Goal: Task Accomplishment & Management: Complete application form

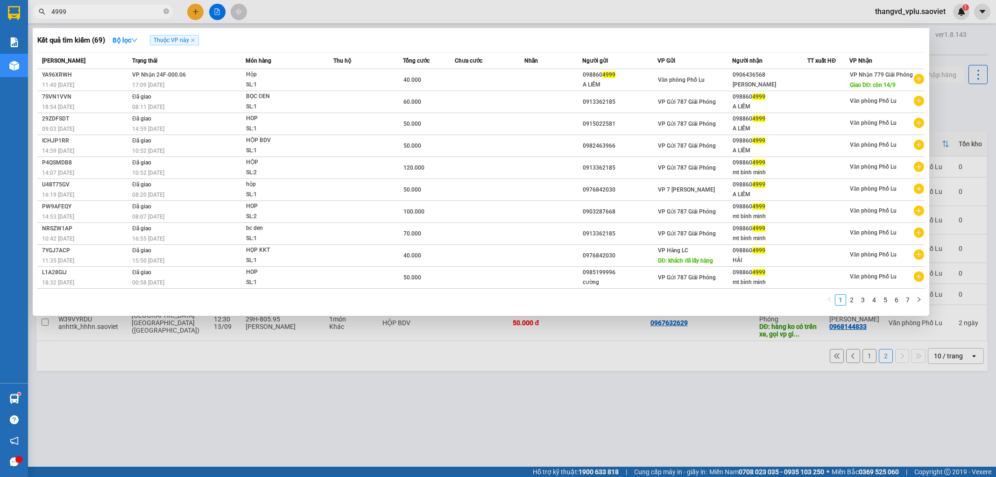
click at [62, 10] on input "4999" at bounding box center [106, 12] width 110 height 10
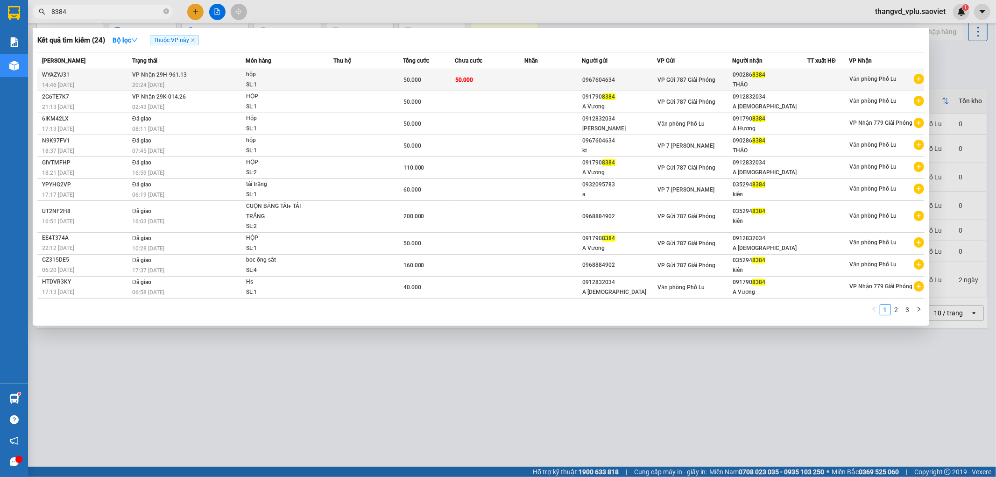
type input "8384"
click at [446, 85] on div "50.000" at bounding box center [429, 80] width 51 height 10
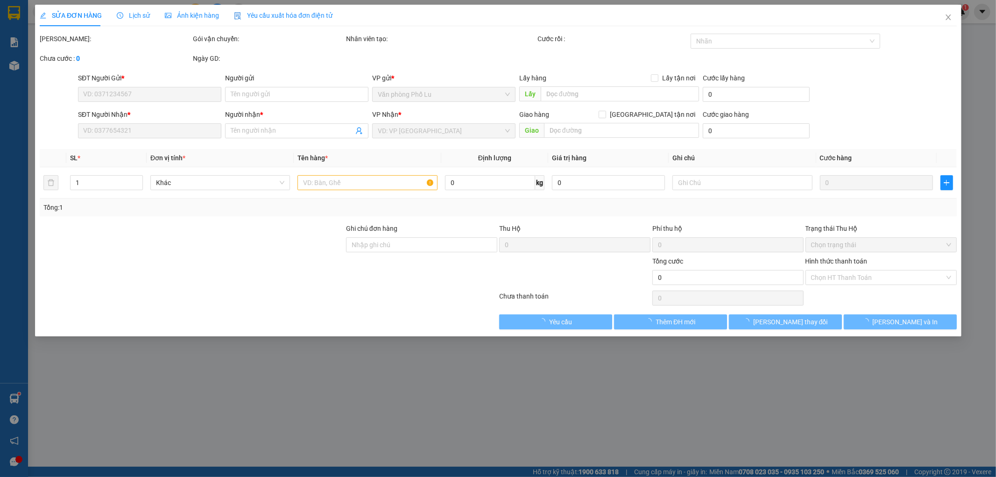
type input "0967604634"
type input "0902868384"
type input "THẢO"
type input "50.000"
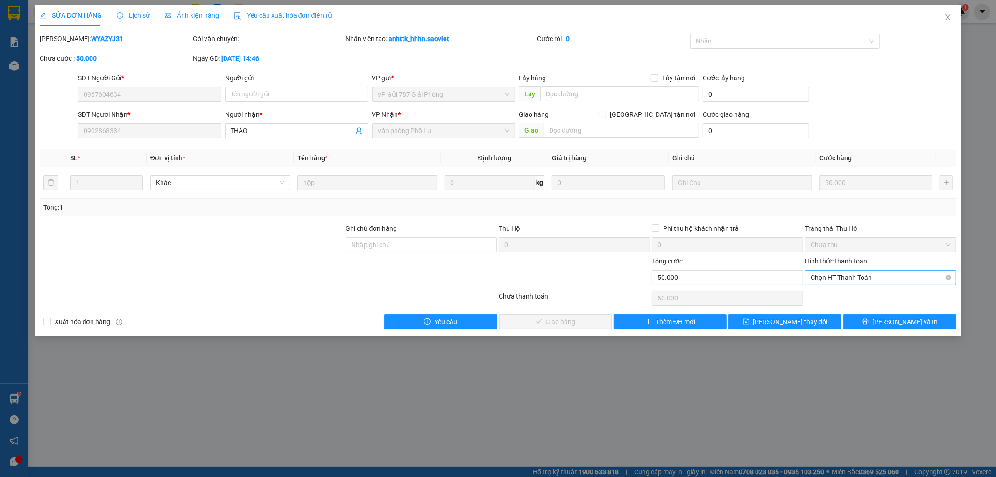
click at [886, 277] on span "Chọn HT Thanh Toán" at bounding box center [881, 277] width 140 height 14
click at [837, 299] on div "Tại văn phòng" at bounding box center [881, 296] width 140 height 10
type input "0"
click at [579, 326] on span "[PERSON_NAME] và Giao hàng" at bounding box center [562, 322] width 90 height 10
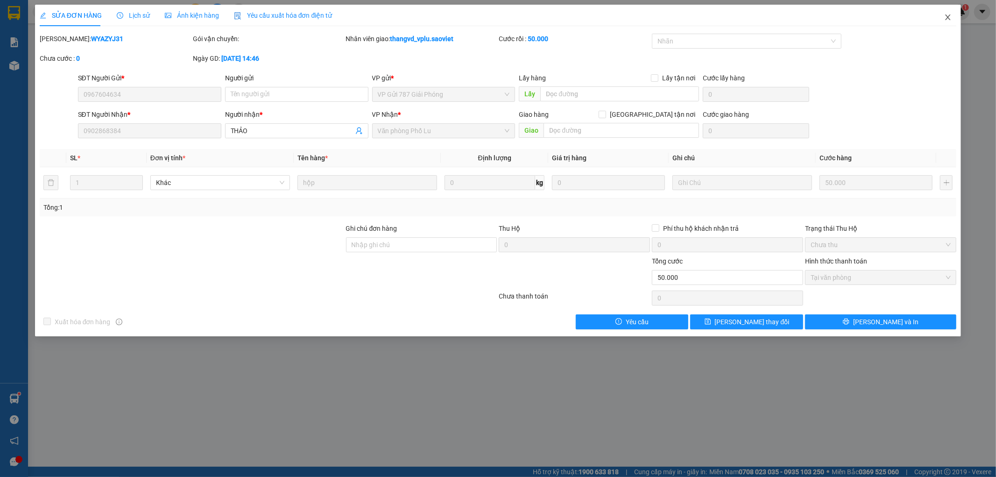
click at [942, 20] on span "Close" at bounding box center [948, 18] width 26 height 26
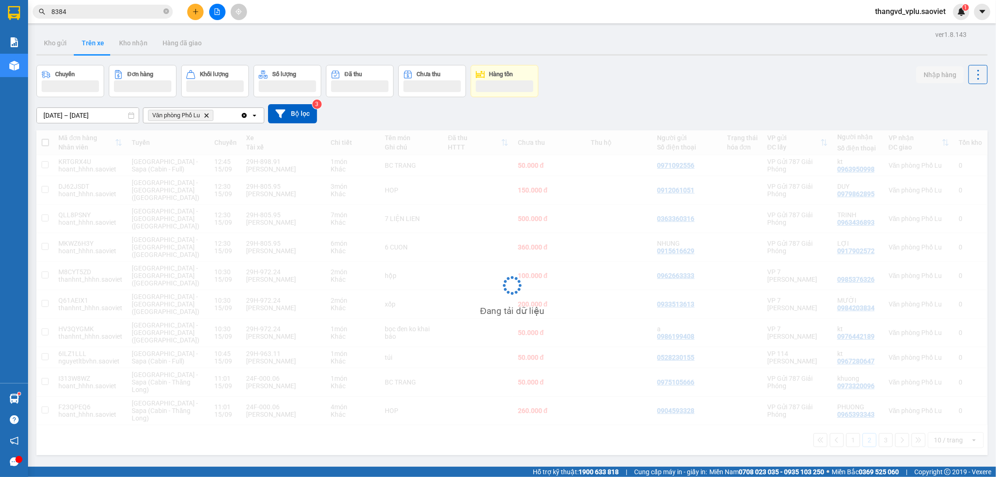
click at [83, 13] on input "8384" at bounding box center [106, 12] width 110 height 10
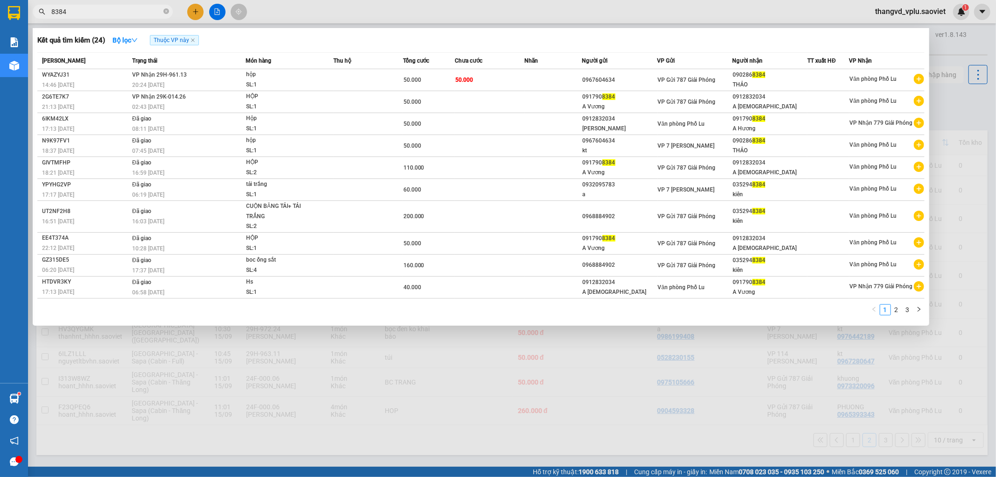
click at [83, 13] on input "8384" at bounding box center [106, 12] width 110 height 10
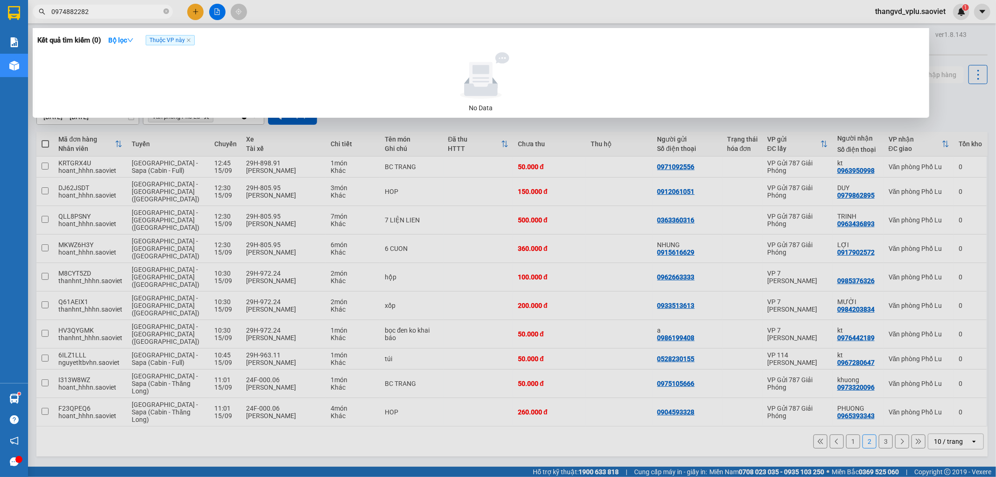
click at [75, 14] on input "0974882282" at bounding box center [106, 12] width 110 height 10
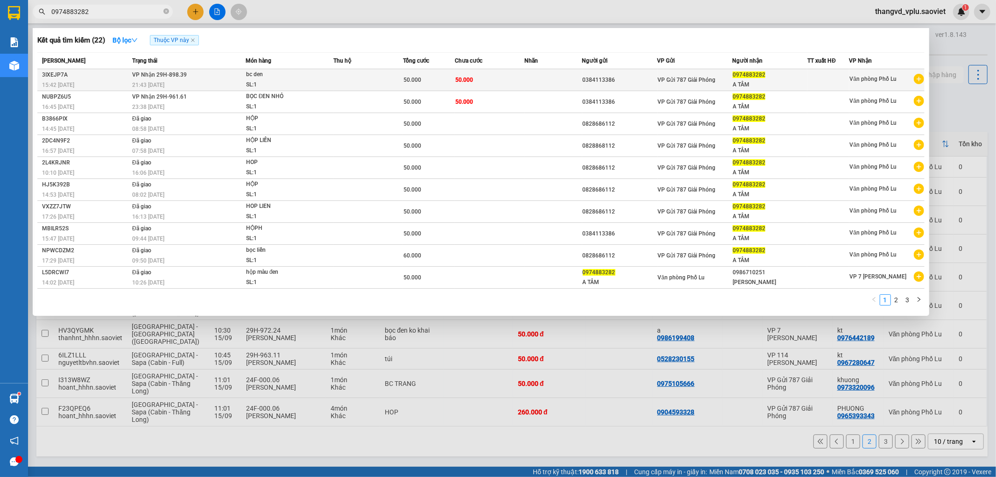
type input "0974883282"
click at [347, 83] on td at bounding box center [369, 80] width 70 height 22
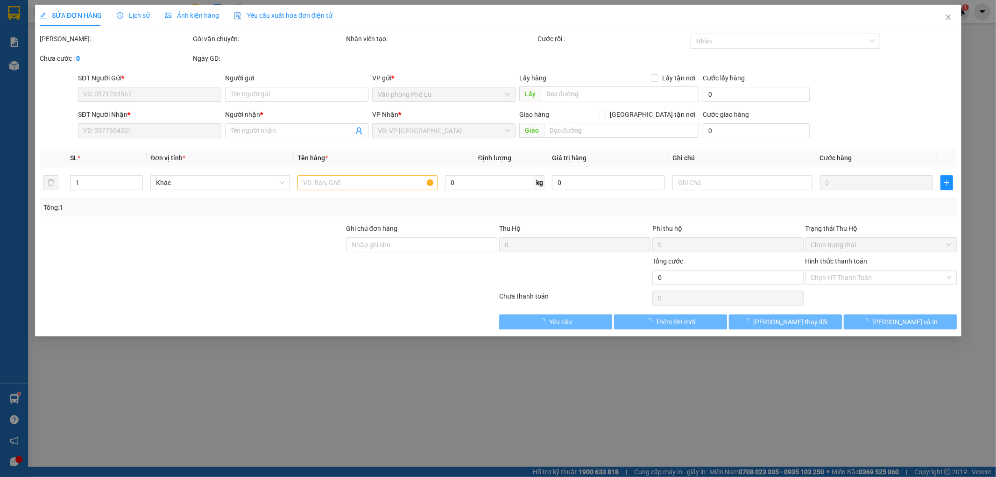
type input "0384113386"
type input "0974883282"
type input "A TÂM"
type input "50.000"
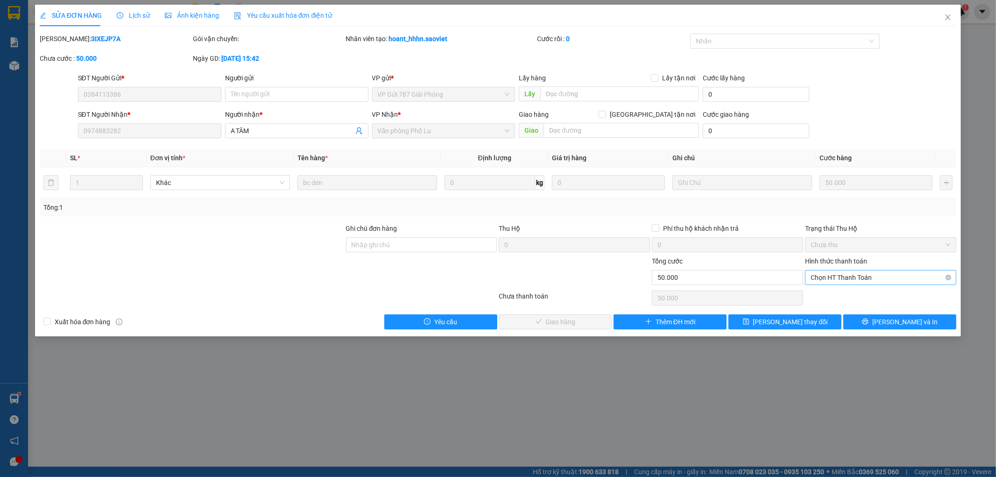
click at [881, 278] on span "Chọn HT Thanh Toán" at bounding box center [881, 277] width 140 height 14
click at [870, 290] on div "Tại văn phòng" at bounding box center [881, 296] width 151 height 15
type input "0"
click at [575, 320] on span "[PERSON_NAME] và Giao hàng" at bounding box center [562, 322] width 90 height 10
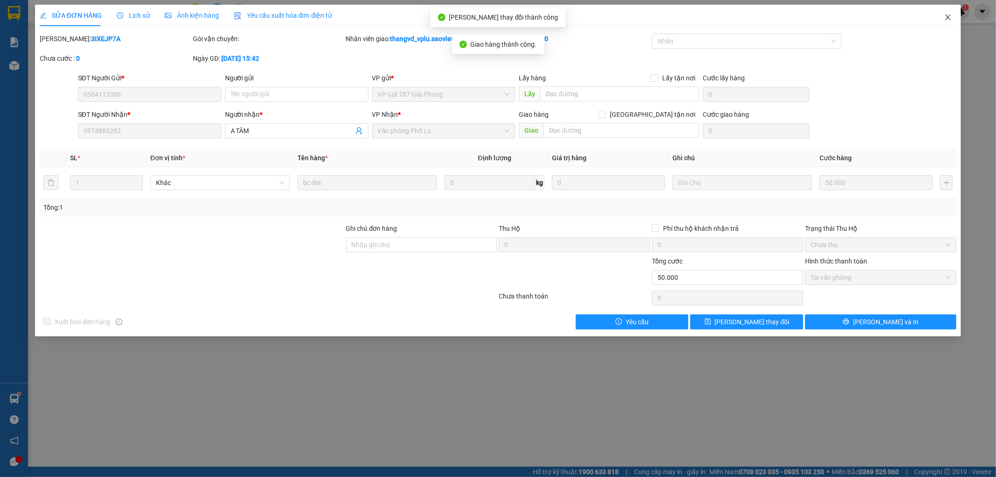
click at [946, 20] on icon "close" at bounding box center [948, 17] width 5 height 6
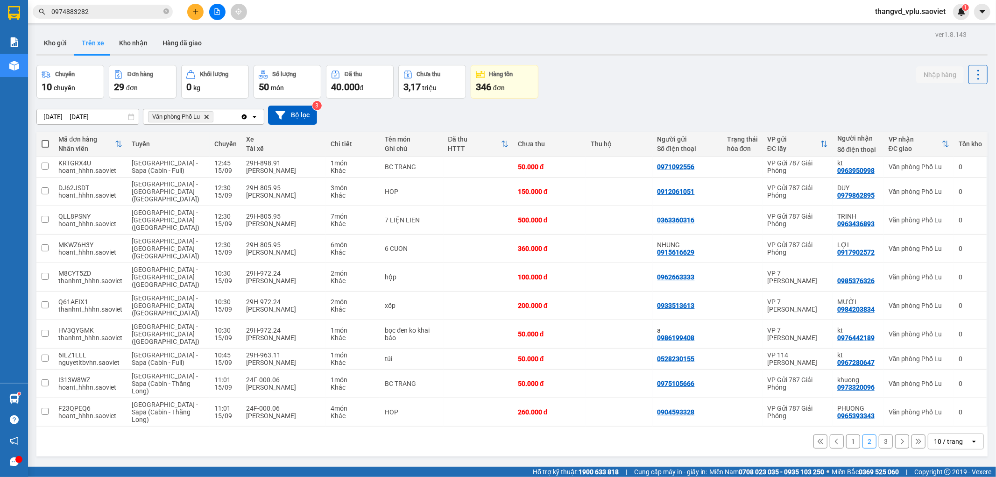
click at [109, 11] on input "0974883282" at bounding box center [106, 12] width 110 height 10
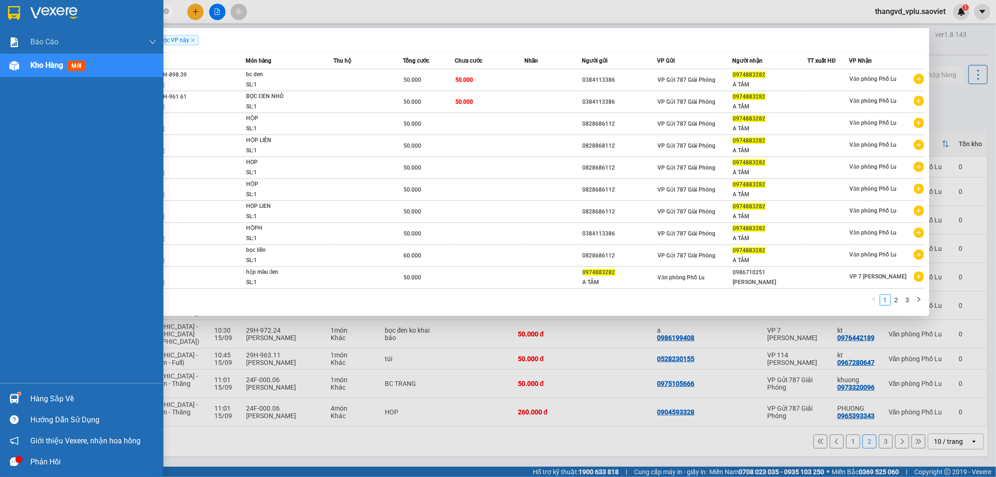
click at [47, 82] on div "Báo cáo 1B. Chi tiết đơn hàng 5. Doanh thu thực tế theo từng nhân viên Kho hàng…" at bounding box center [81, 206] width 163 height 353
click at [52, 67] on span "Kho hàng" at bounding box center [46, 65] width 33 height 9
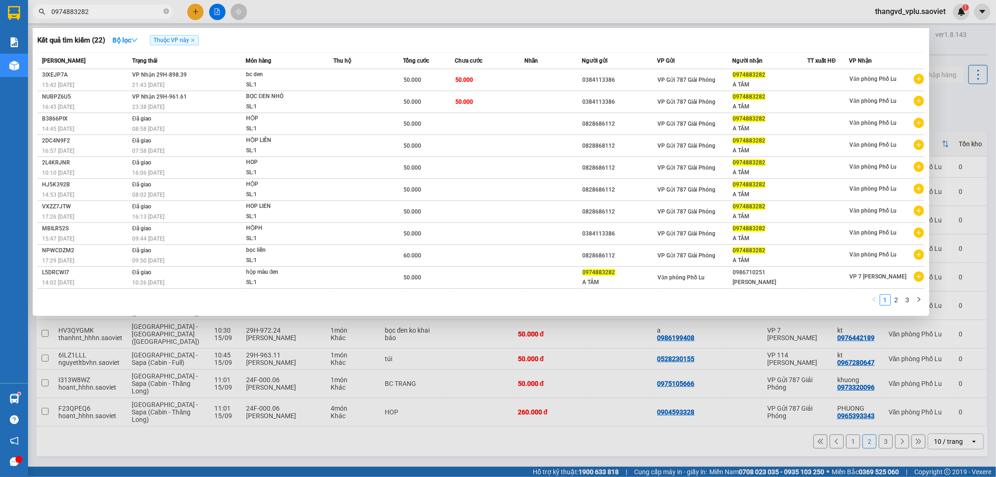
click at [778, 15] on div at bounding box center [498, 238] width 996 height 477
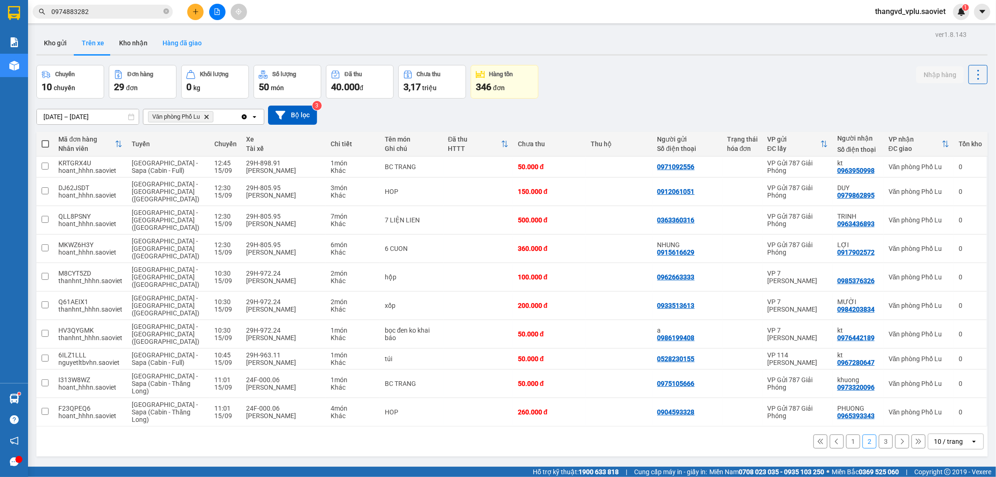
click at [190, 43] on button "Hàng đã giao" at bounding box center [182, 43] width 54 height 22
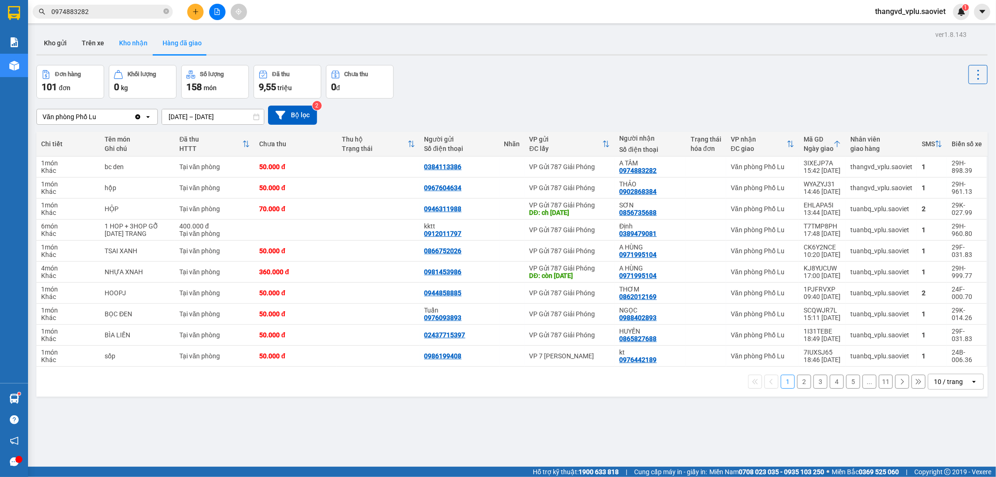
click at [128, 44] on button "Kho nhận" at bounding box center [133, 43] width 43 height 22
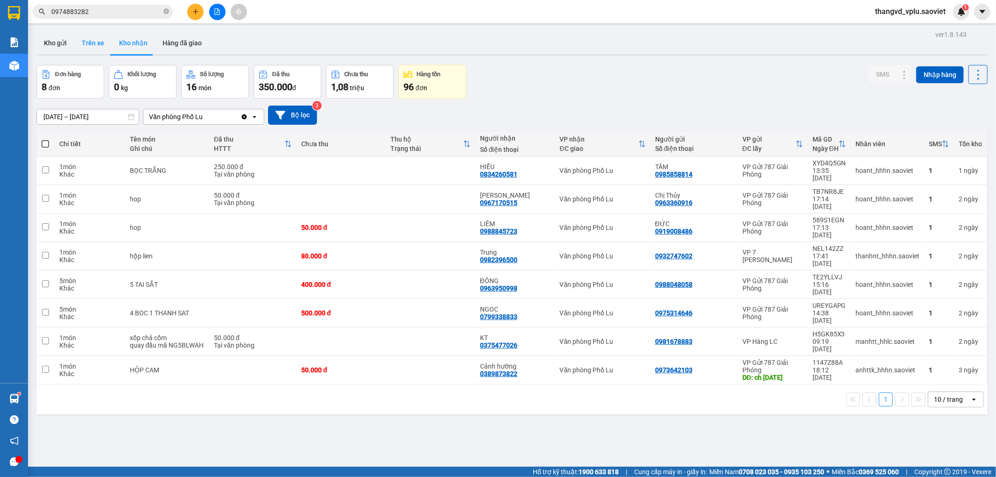
click at [91, 40] on button "Trên xe" at bounding box center [92, 43] width 37 height 22
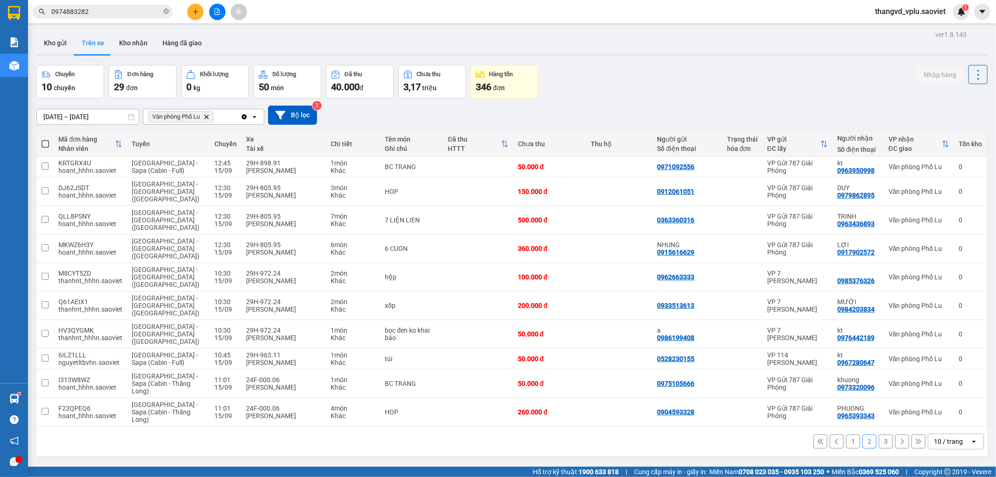
click at [879, 434] on button "3" at bounding box center [886, 441] width 14 height 14
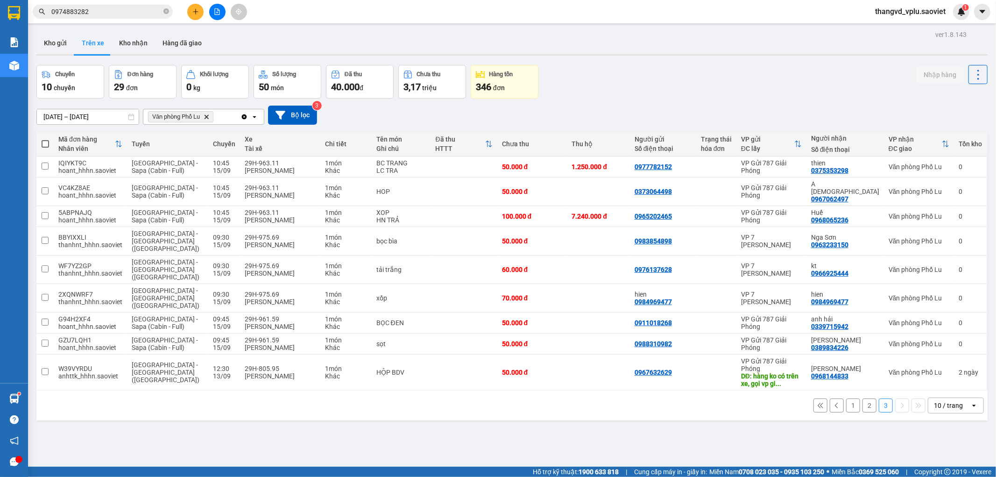
click at [128, 14] on input "0974883282" at bounding box center [106, 12] width 110 height 10
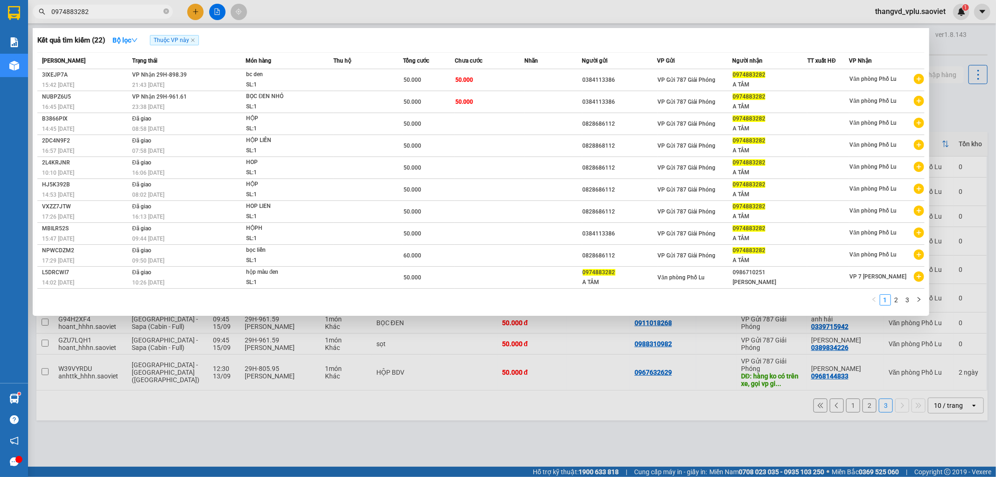
click at [128, 14] on input "0974883282" at bounding box center [106, 12] width 110 height 10
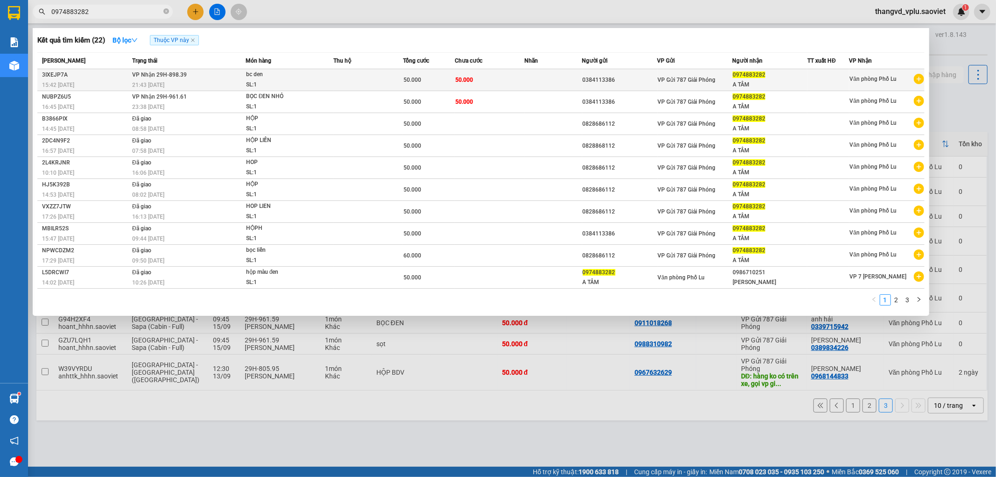
click at [215, 85] on div "21:43 [DATE]" at bounding box center [188, 85] width 113 height 10
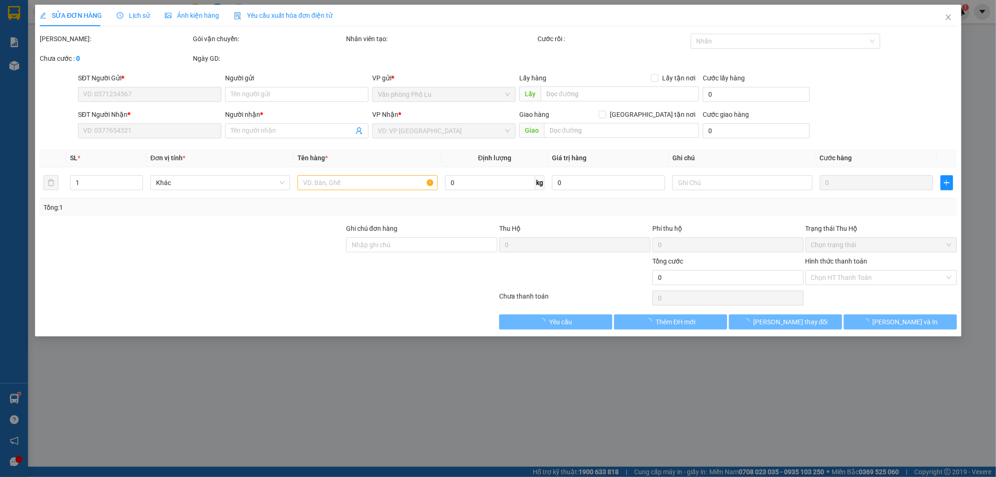
type input "0384113386"
type input "0974883282"
type input "A TÂM"
type input "50.000"
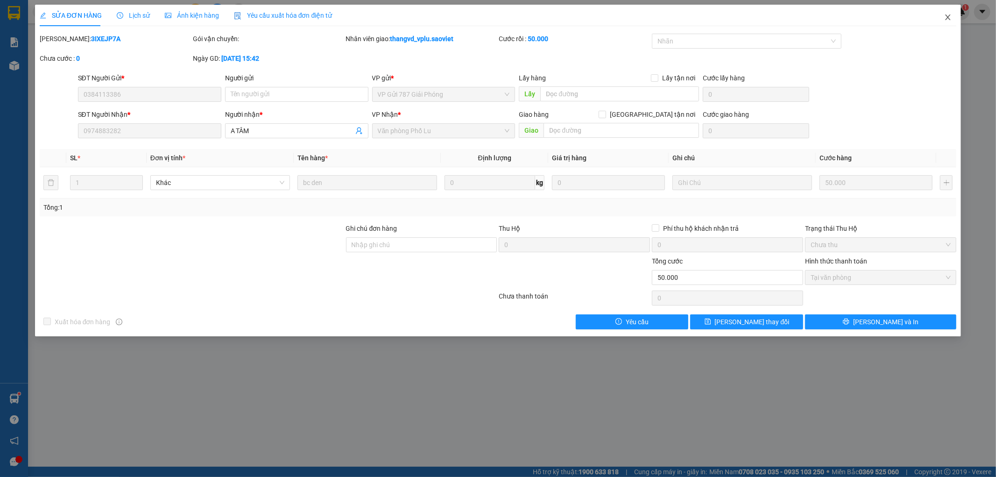
click at [950, 24] on span "Close" at bounding box center [948, 18] width 26 height 26
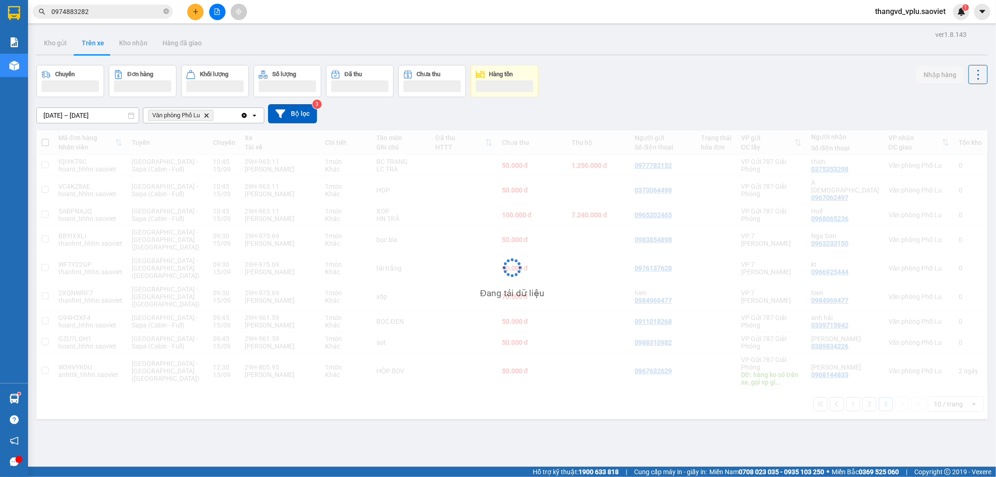
click at [132, 15] on input "0974883282" at bounding box center [106, 12] width 110 height 10
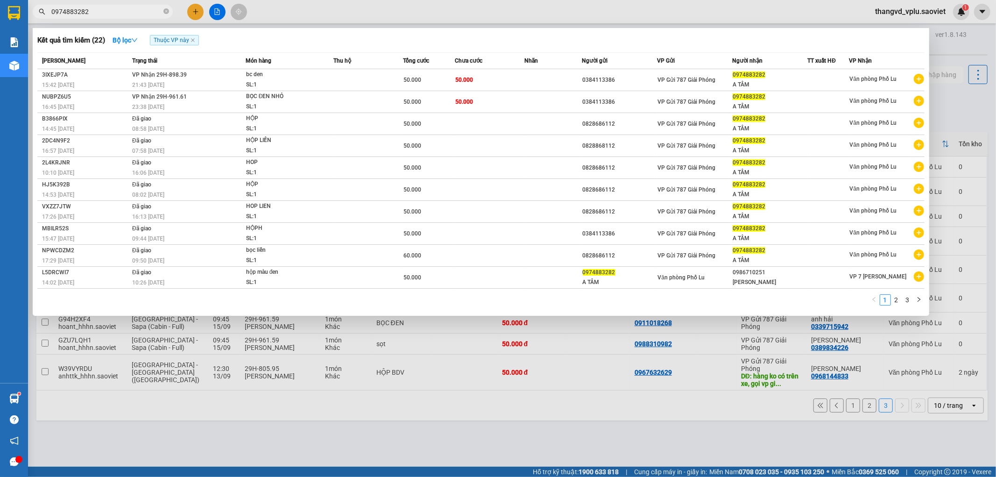
click at [132, 15] on input "0974883282" at bounding box center [106, 12] width 110 height 10
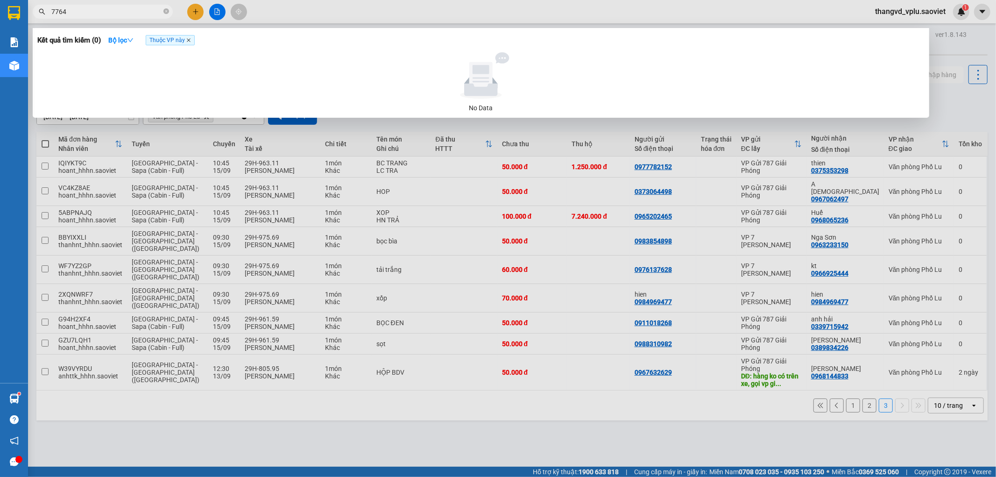
type input "7764"
click at [190, 40] on icon "close" at bounding box center [188, 40] width 5 height 5
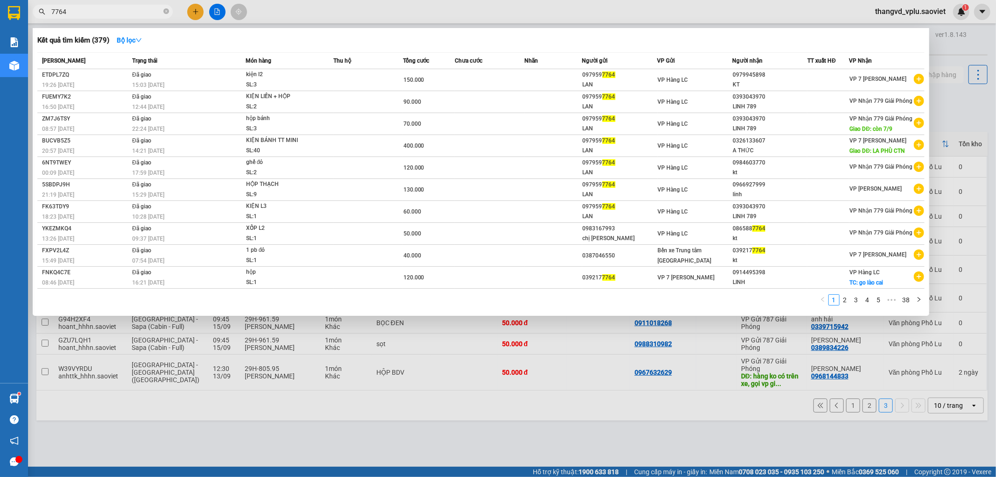
click at [99, 8] on input "7764" at bounding box center [106, 12] width 110 height 10
click at [92, 11] on input "7764" at bounding box center [106, 12] width 110 height 10
